Goal: Navigation & Orientation: Understand site structure

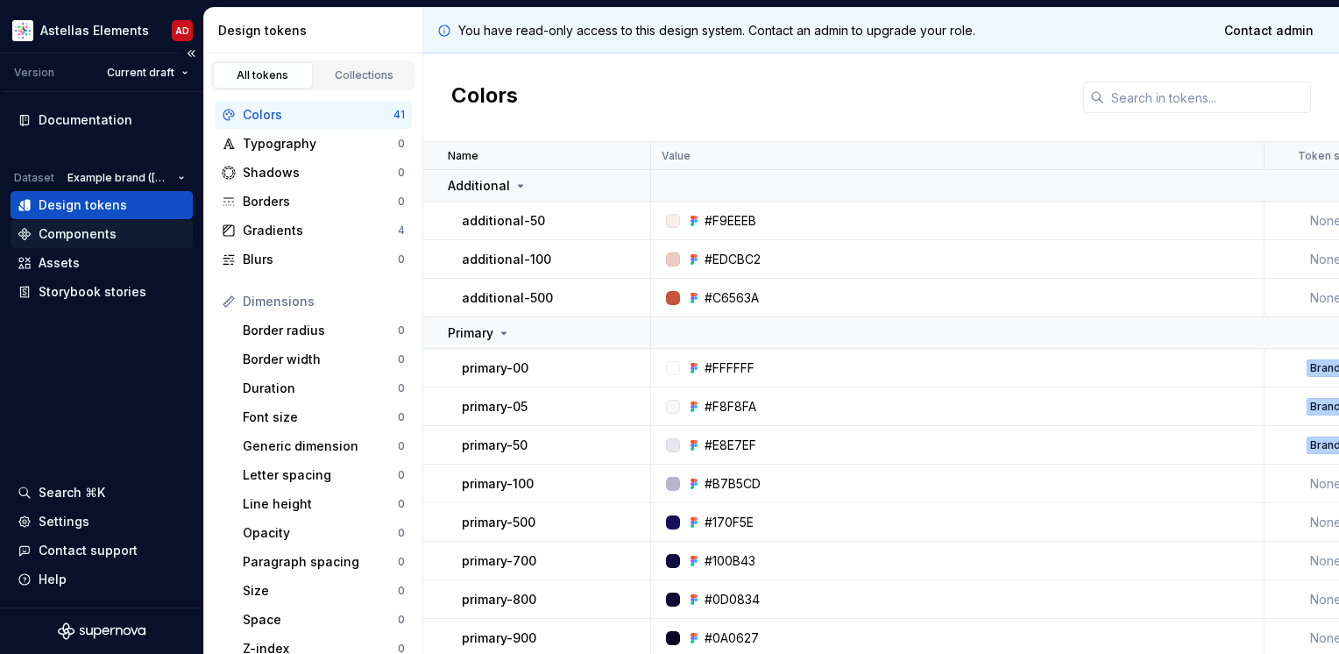
click at [99, 237] on div "Components" at bounding box center [78, 234] width 78 height 18
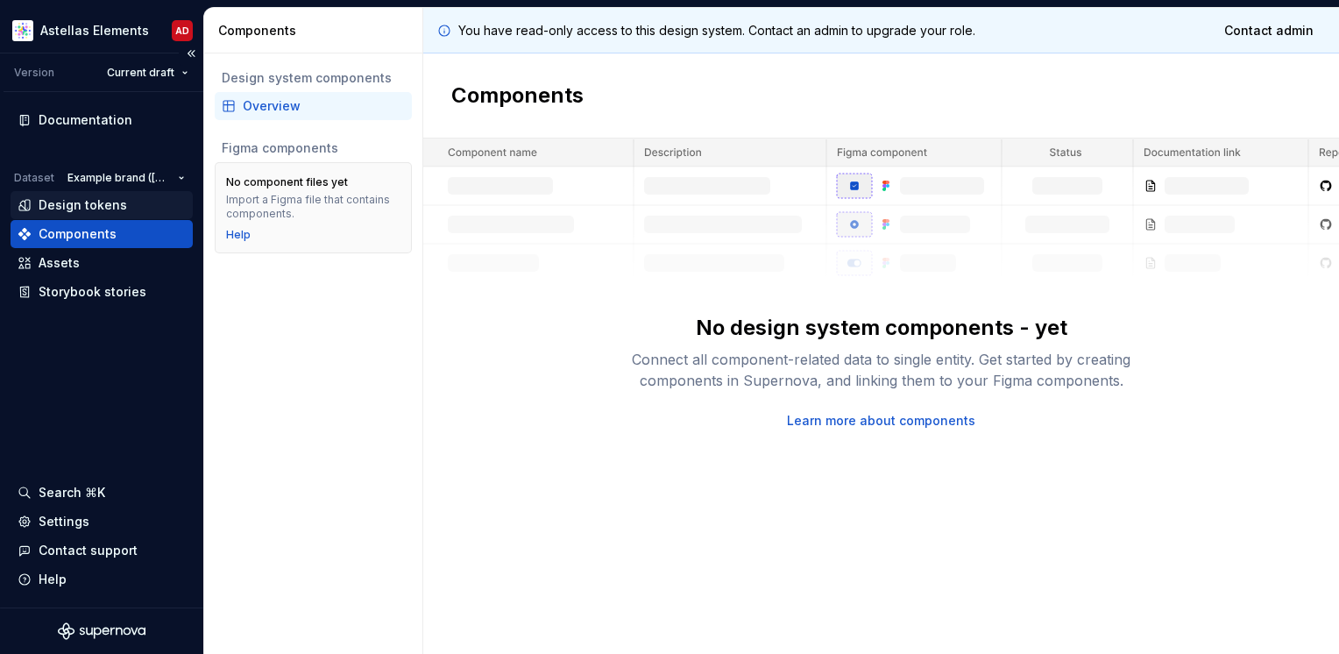
click at [77, 209] on div "Design tokens" at bounding box center [83, 205] width 89 height 18
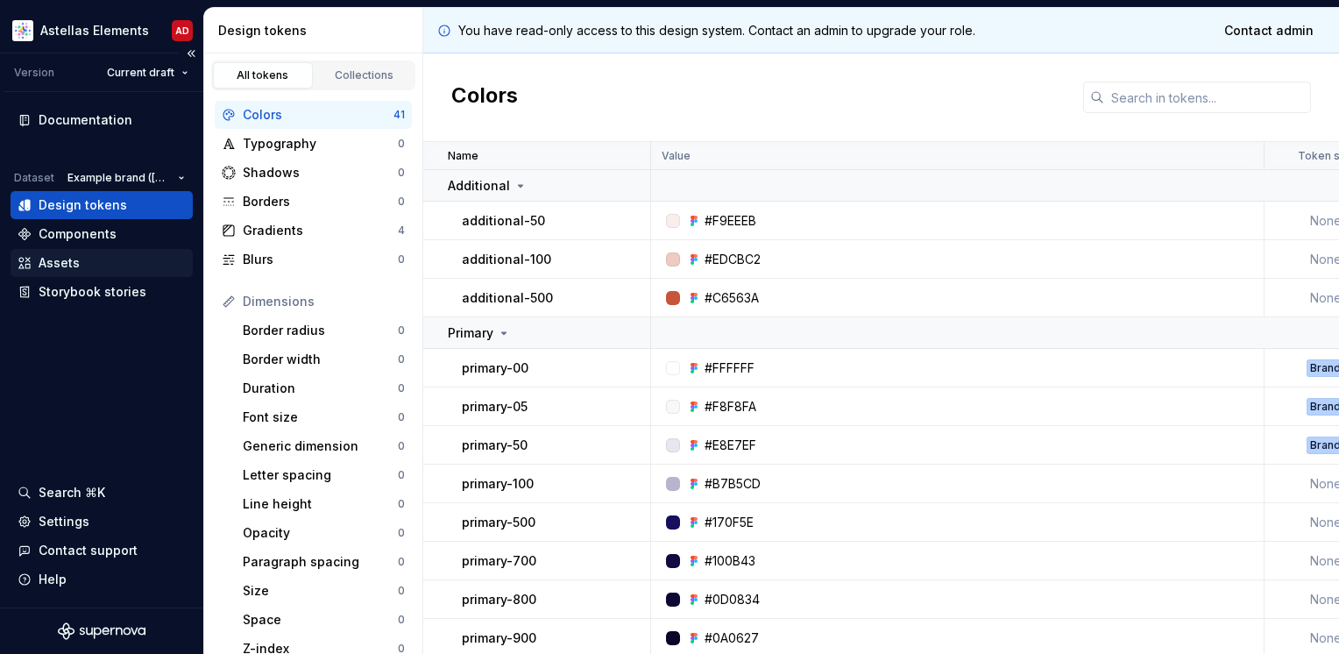
click at [80, 264] on div "Assets" at bounding box center [102, 263] width 168 height 18
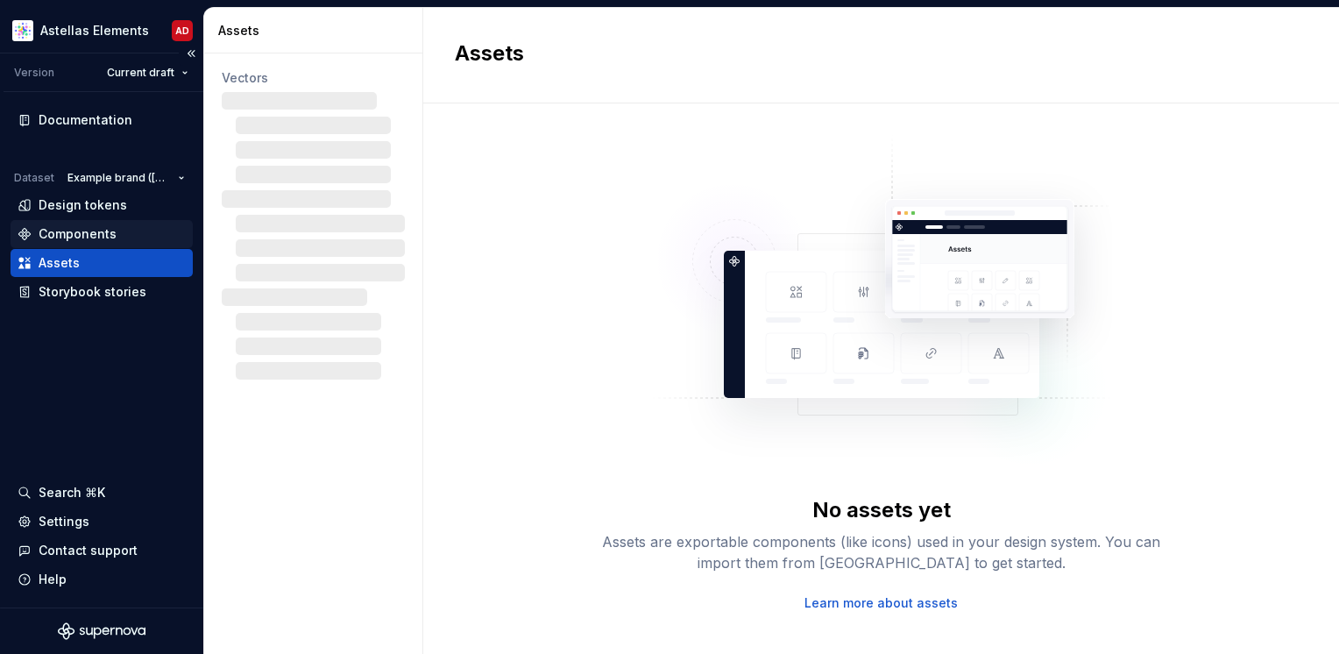
click at [88, 234] on div "Components" at bounding box center [78, 234] width 78 height 18
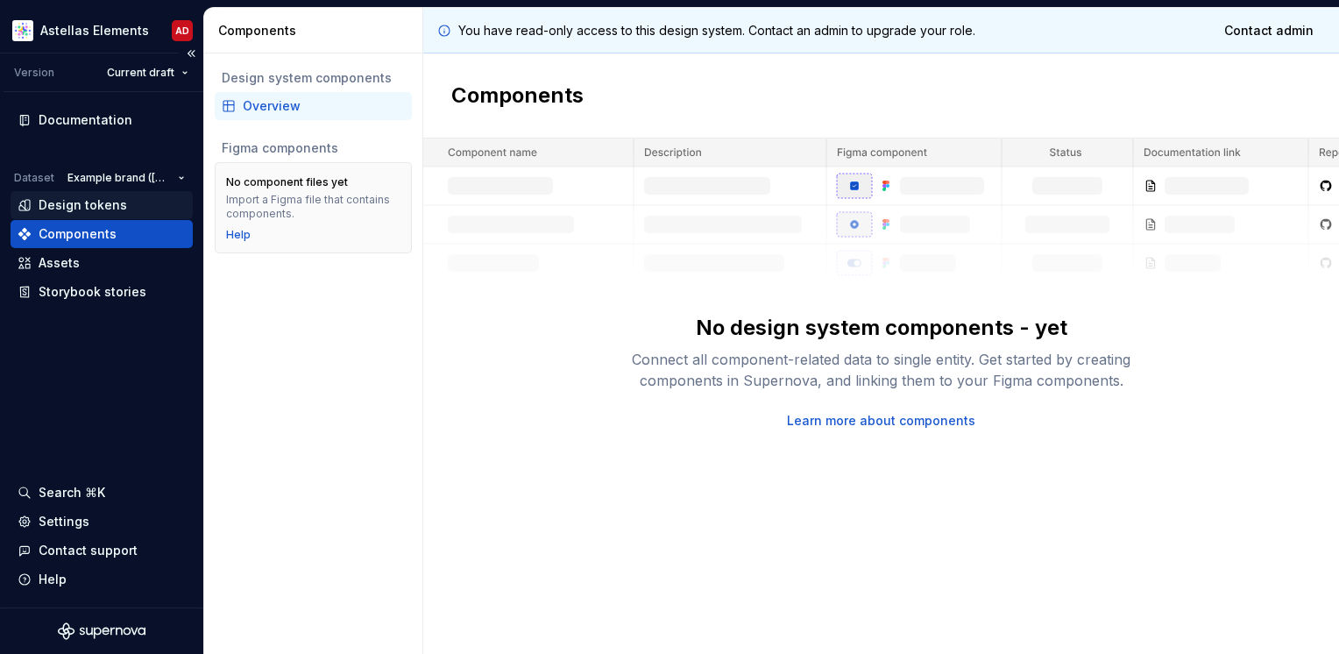
click at [95, 213] on div "Design tokens" at bounding box center [83, 205] width 89 height 18
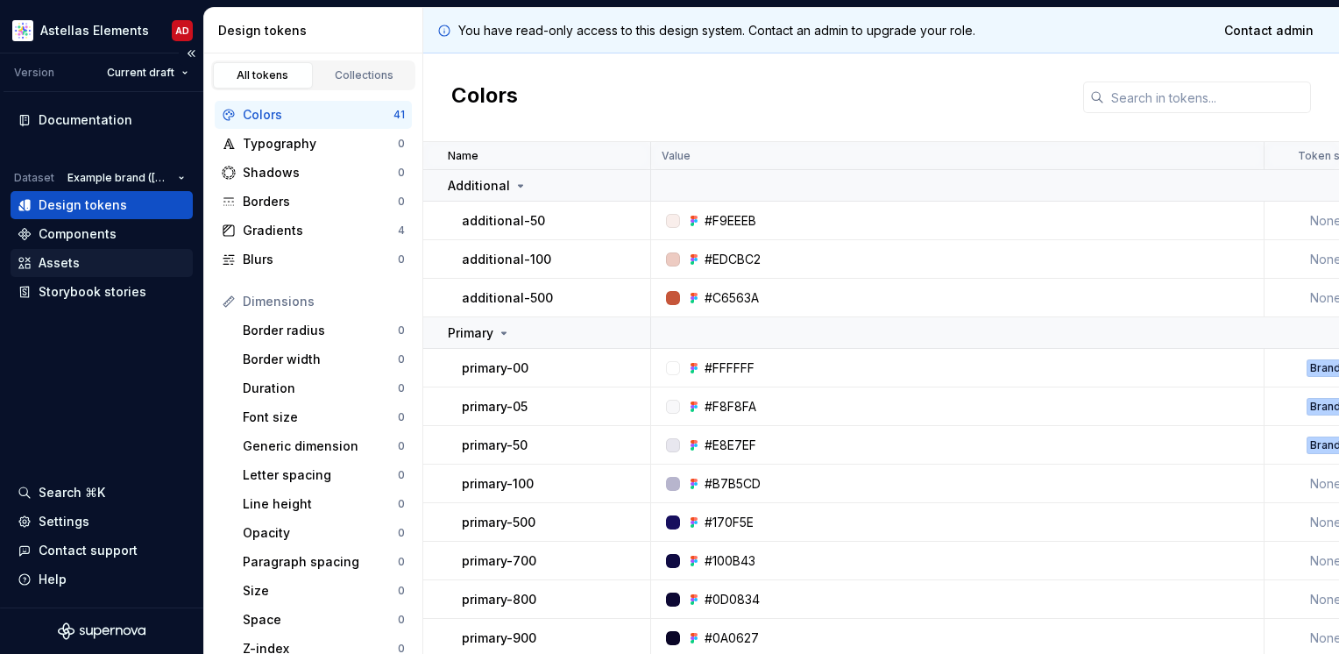
click at [88, 258] on div "Assets" at bounding box center [102, 263] width 168 height 18
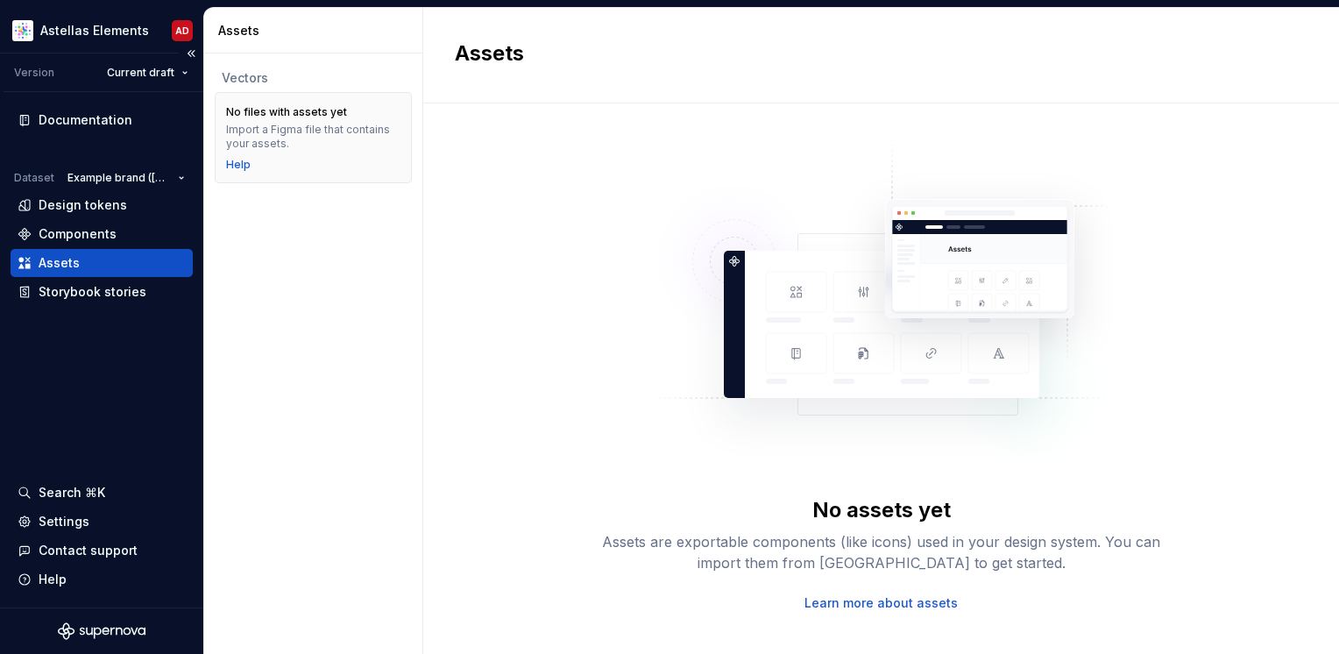
click at [168, 263] on div "Assets" at bounding box center [102, 263] width 168 height 18
click at [67, 237] on div "Components" at bounding box center [78, 234] width 78 height 18
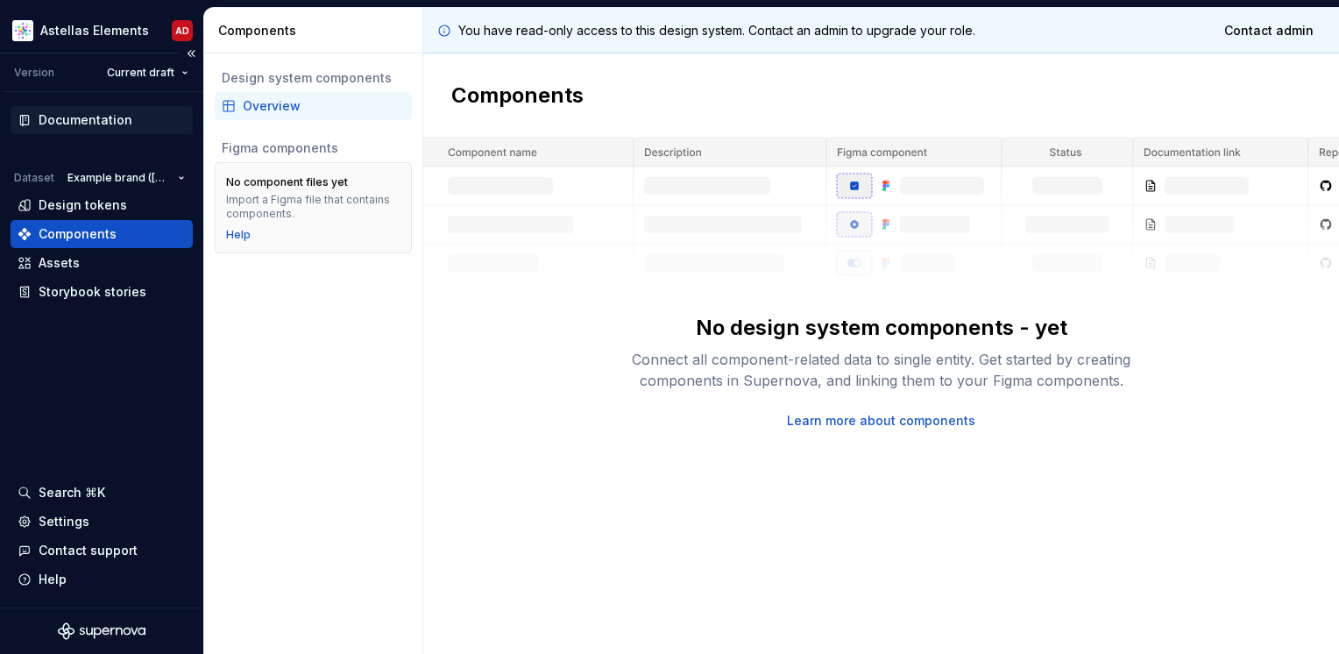
click at [111, 117] on div "Documentation" at bounding box center [86, 120] width 94 height 18
